Goal: Task Accomplishment & Management: Manage account settings

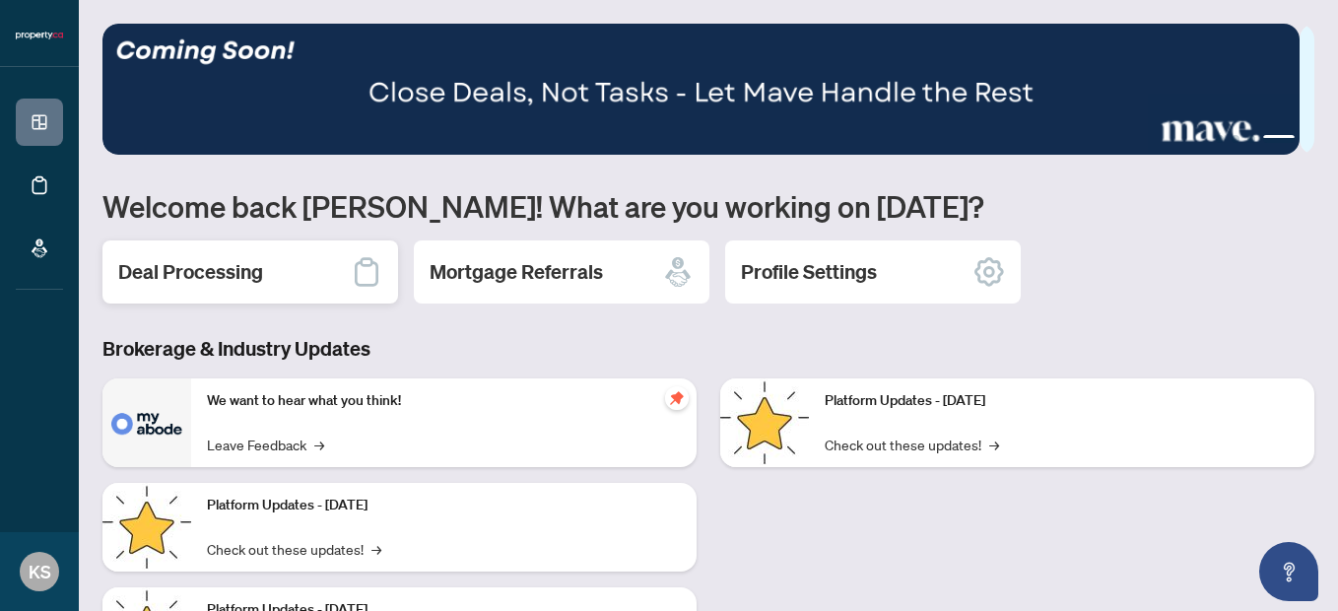
click at [261, 273] on h2 "Deal Processing" at bounding box center [190, 272] width 145 height 28
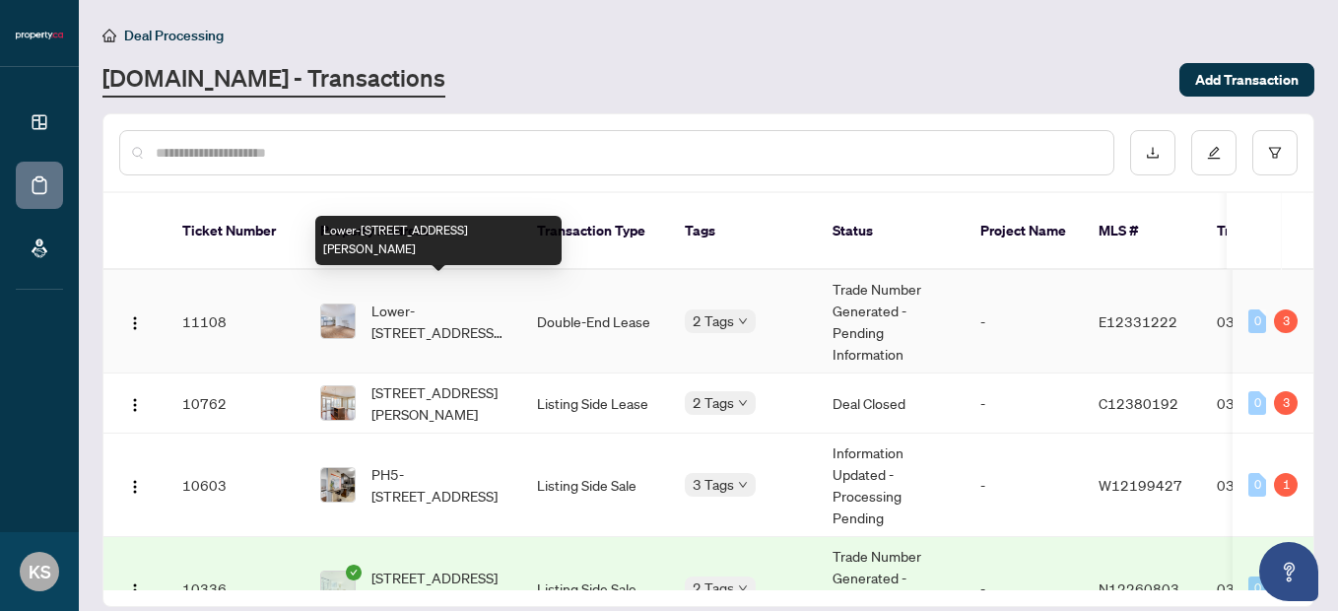
click at [432, 307] on span "Lower-[STREET_ADDRESS][PERSON_NAME]" at bounding box center [438, 320] width 134 height 43
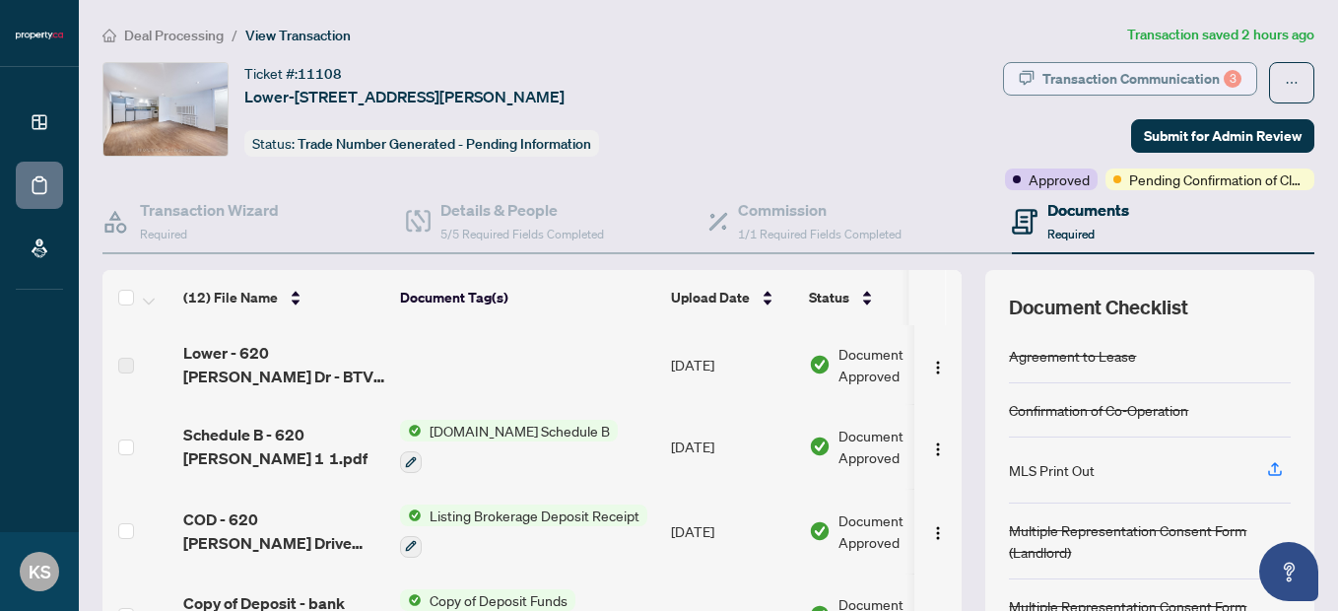
click at [1081, 75] on div "Transaction Communication 3" at bounding box center [1141, 79] width 199 height 32
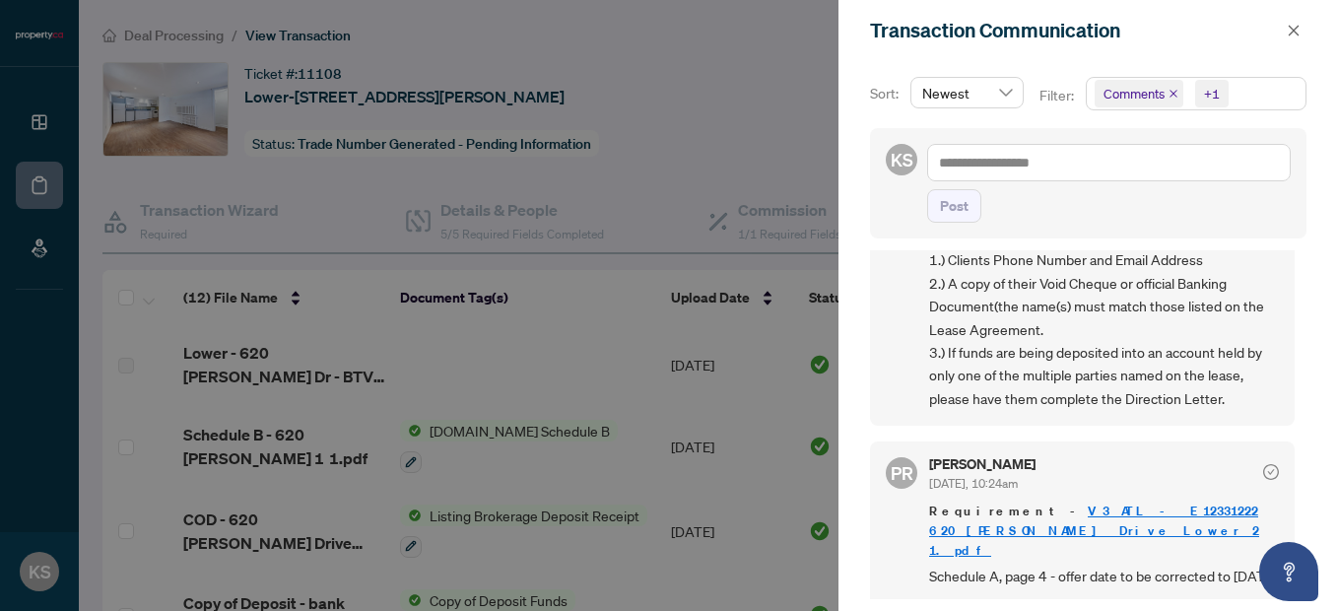
scroll to position [284, 0]
click at [1294, 27] on icon "close" at bounding box center [1293, 31] width 14 height 14
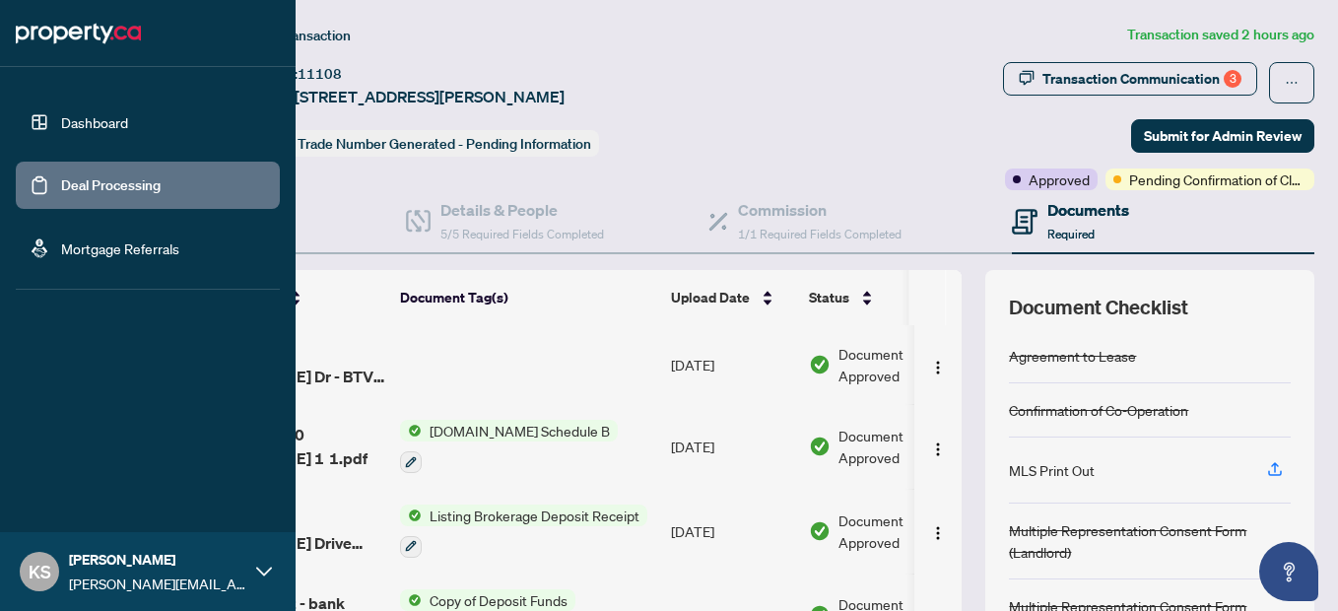
click at [61, 188] on link "Deal Processing" at bounding box center [110, 185] width 99 height 18
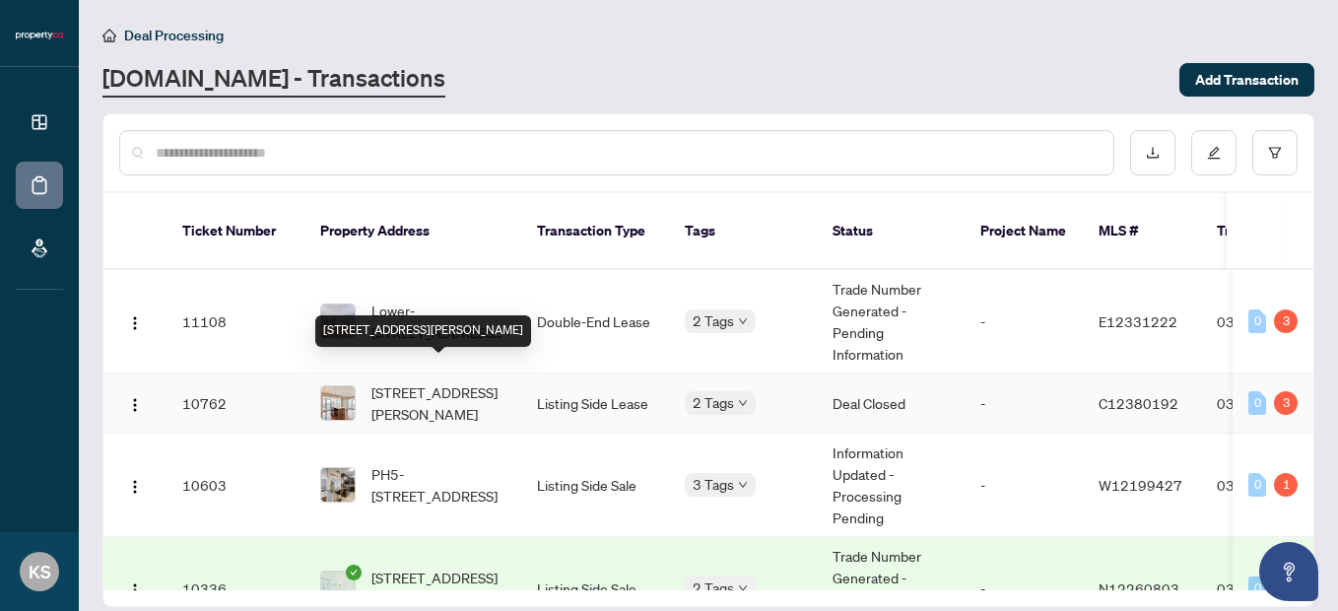
click at [447, 395] on span "[STREET_ADDRESS][PERSON_NAME]" at bounding box center [438, 402] width 134 height 43
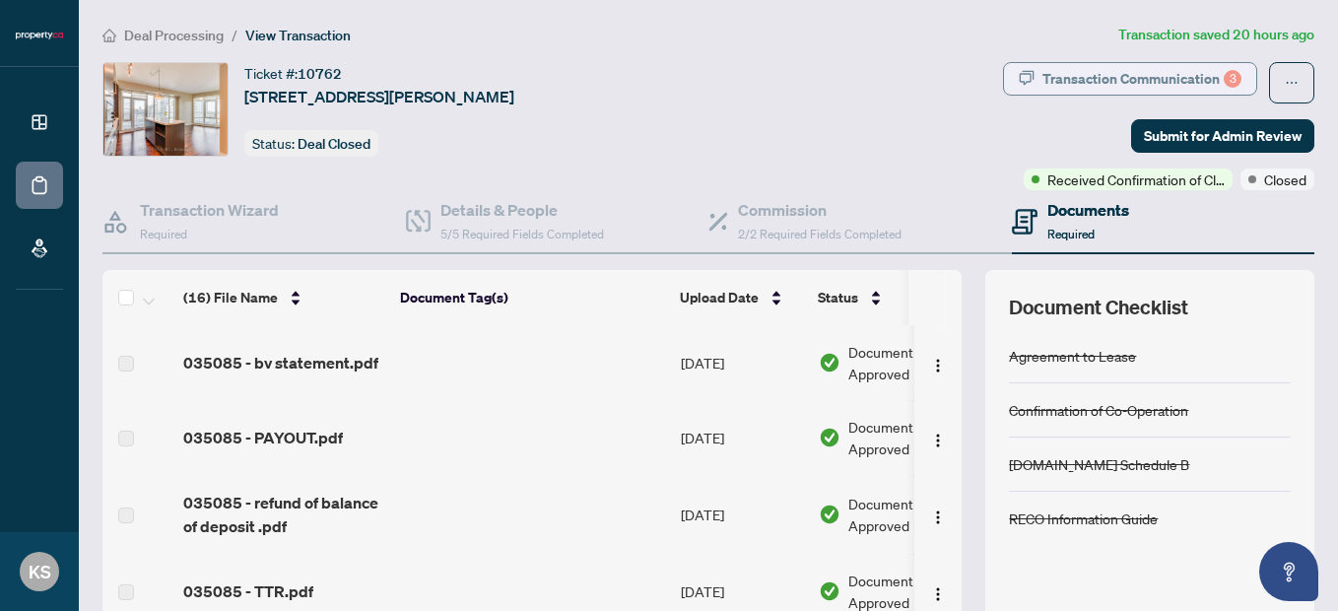
click at [1170, 69] on div "Transaction Communication 3" at bounding box center [1141, 79] width 199 height 32
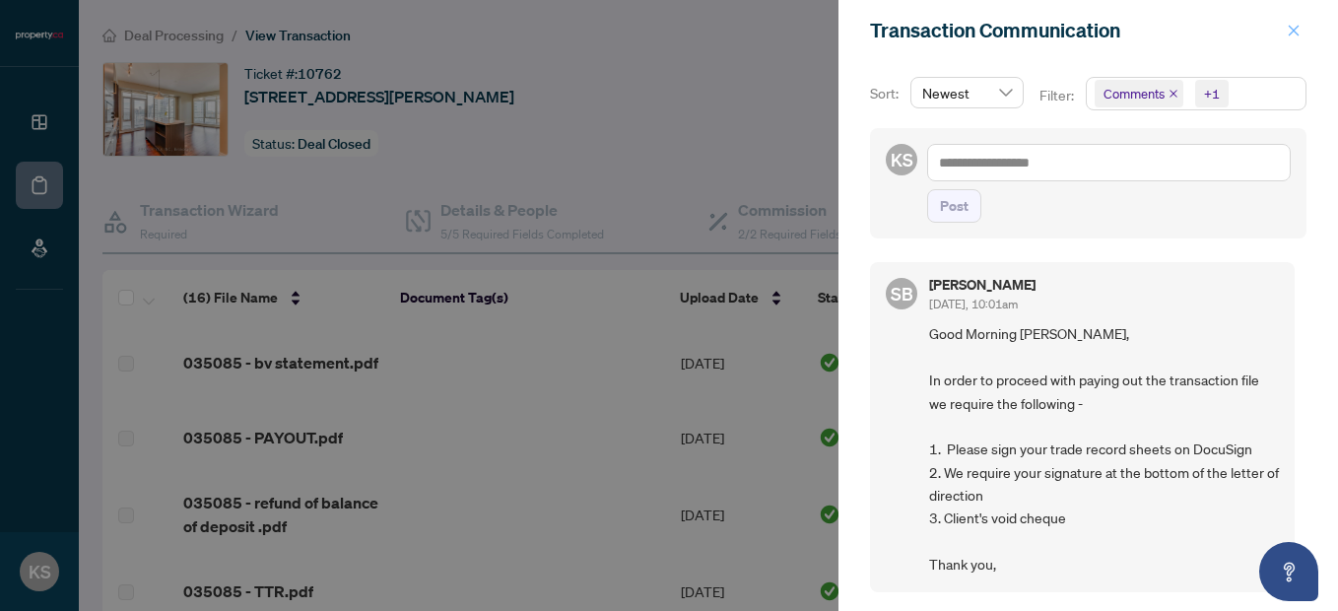
click at [1289, 24] on icon "close" at bounding box center [1293, 31] width 14 height 14
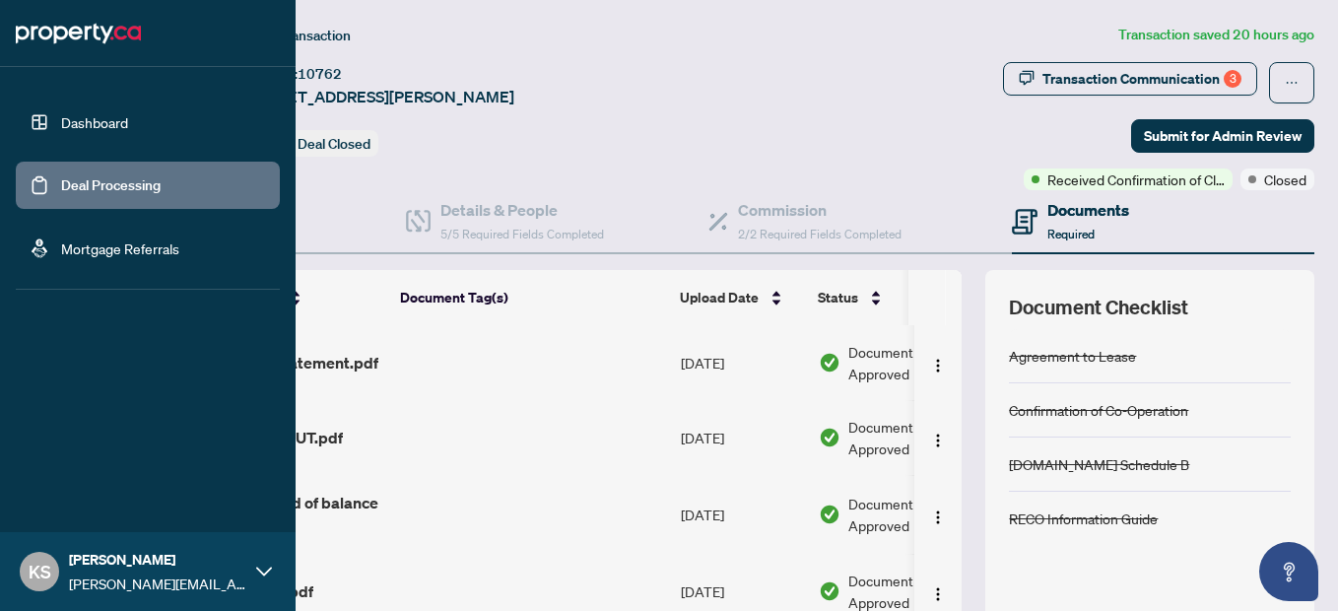
click at [61, 187] on link "Deal Processing" at bounding box center [110, 185] width 99 height 18
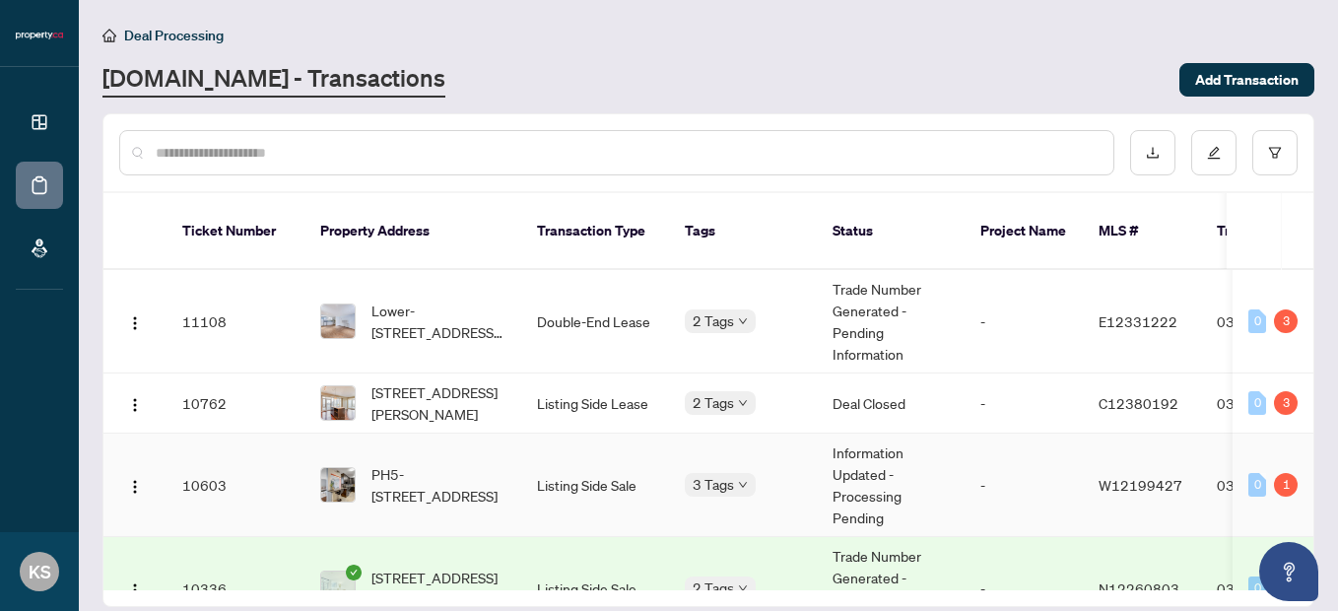
scroll to position [95, 0]
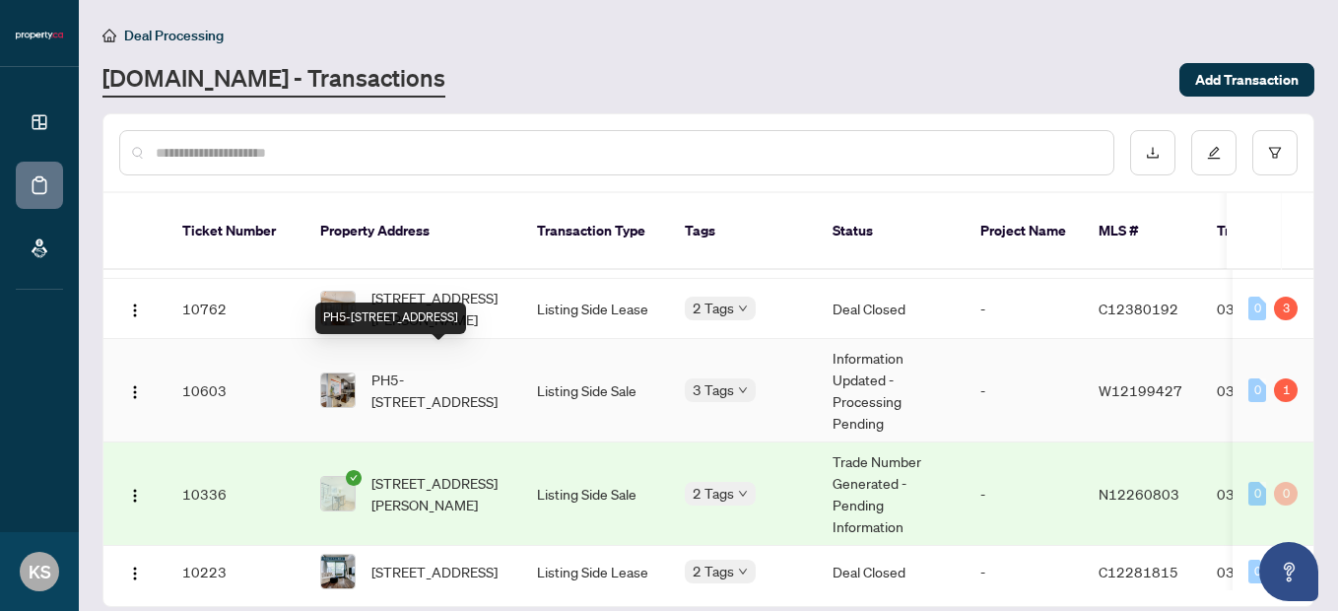
click at [444, 368] on span "PH5-[STREET_ADDRESS]" at bounding box center [438, 389] width 134 height 43
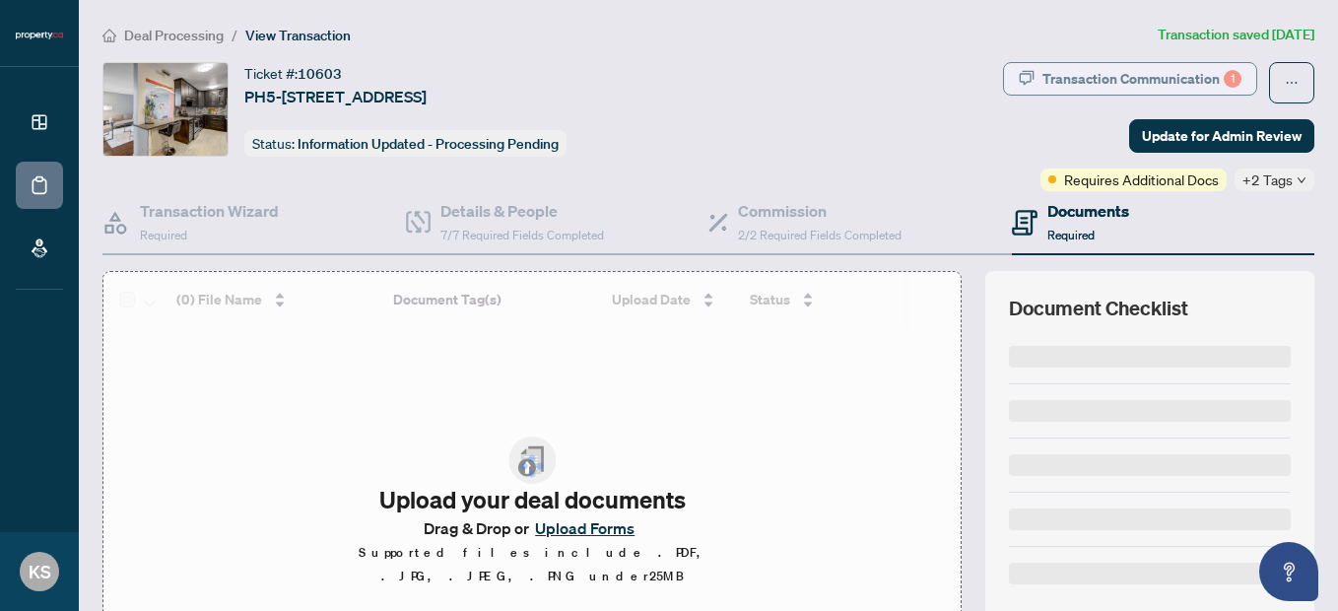
click at [1172, 81] on div "Transaction Communication 1" at bounding box center [1141, 79] width 199 height 32
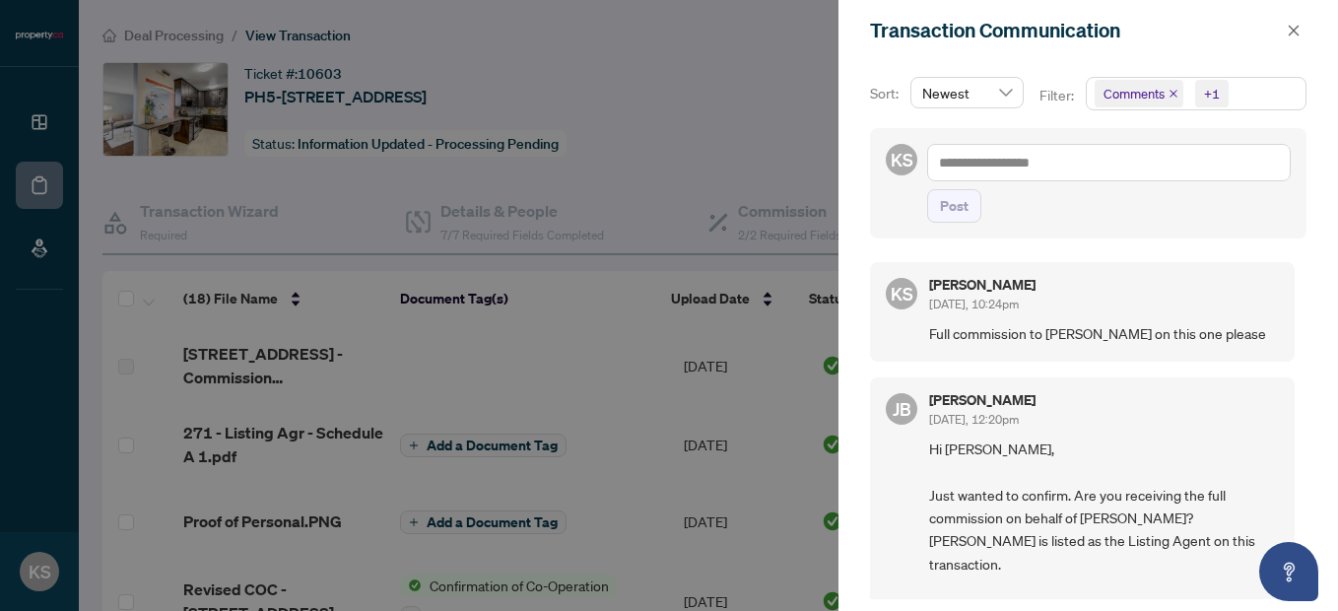
click at [56, 192] on div at bounding box center [669, 305] width 1338 height 611
click at [36, 184] on div at bounding box center [669, 305] width 1338 height 611
click at [1291, 25] on icon "close" at bounding box center [1293, 31] width 14 height 14
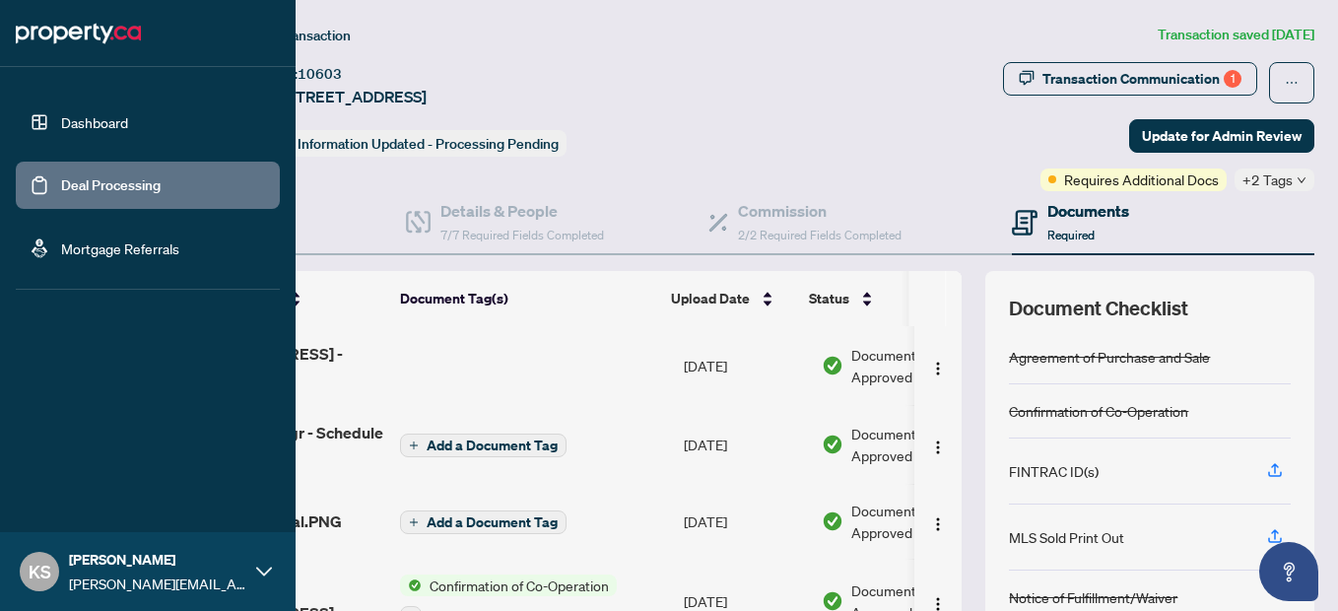
drag, startPoint x: 39, startPoint y: 193, endPoint x: 240, endPoint y: 117, distance: 214.8
click at [61, 193] on link "Deal Processing" at bounding box center [110, 185] width 99 height 18
